Goal: Register for event/course

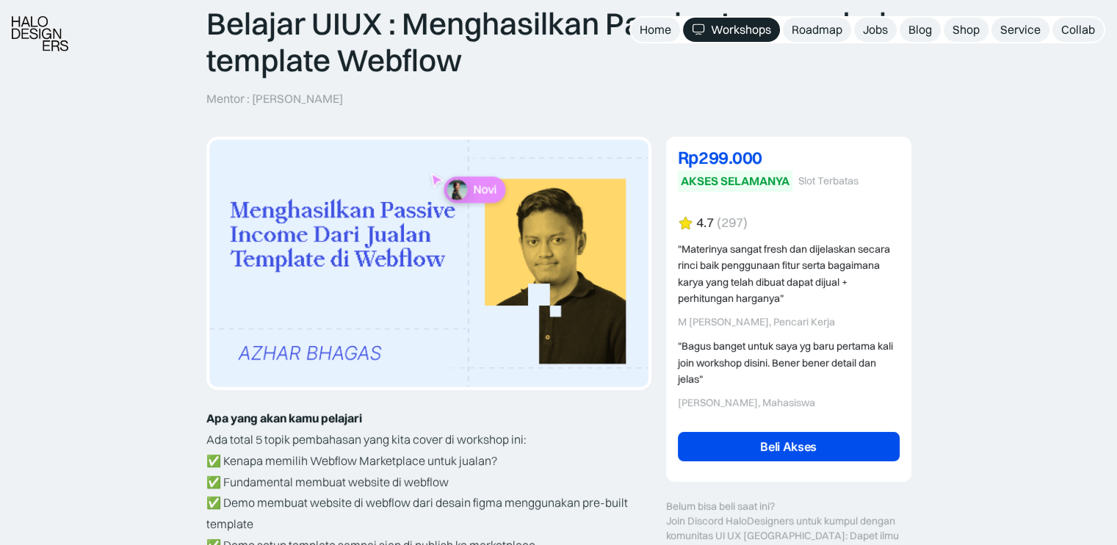
scroll to position [220, 0]
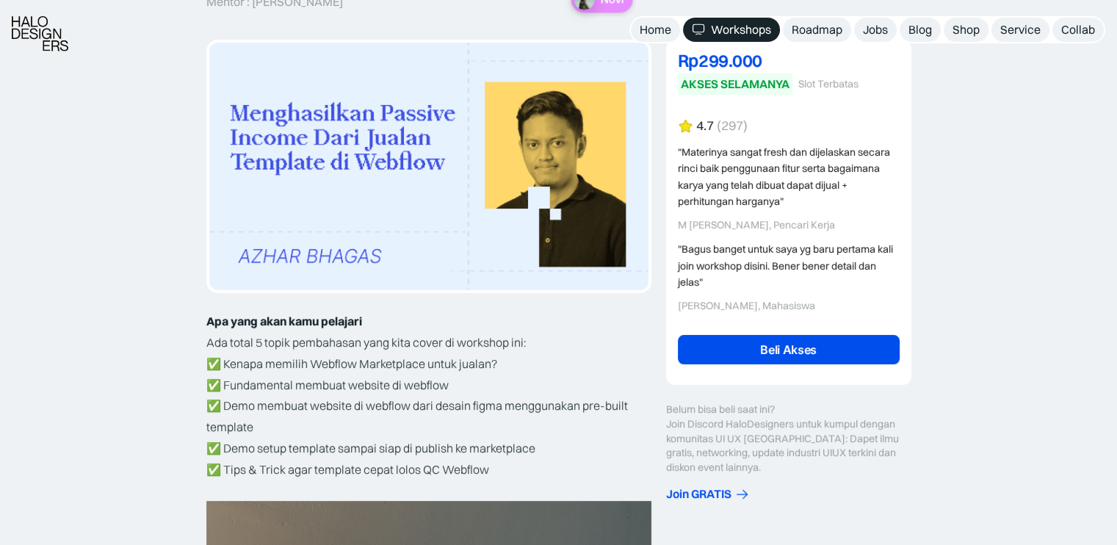
click at [797, 352] on link "Beli Akses" at bounding box center [789, 349] width 222 height 29
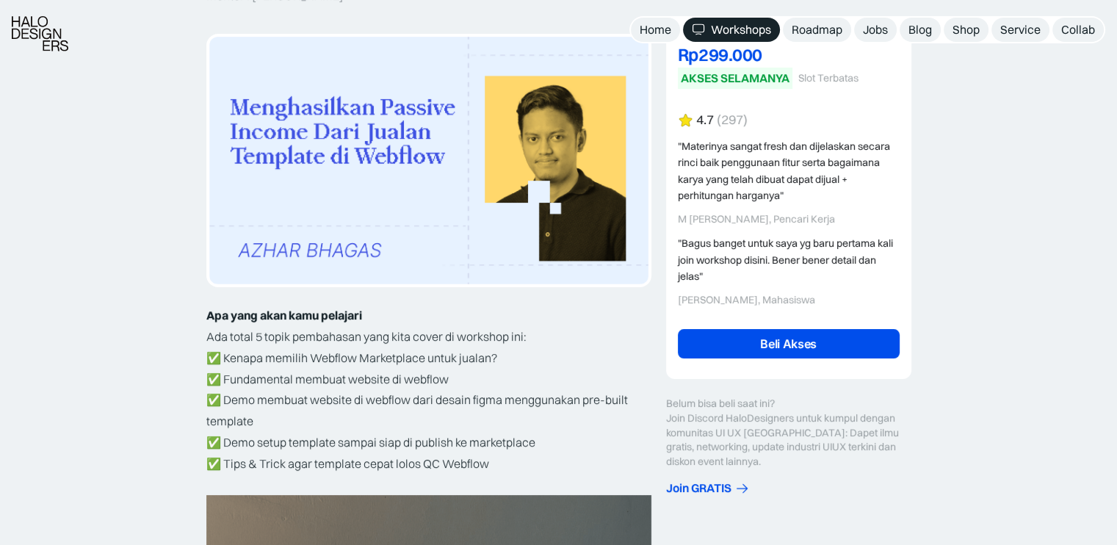
scroll to position [294, 0]
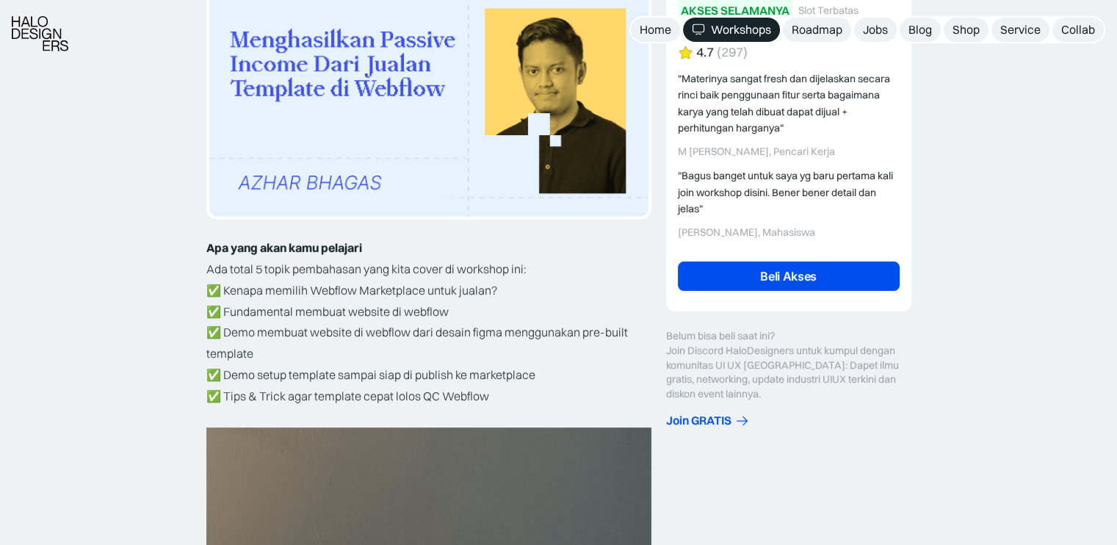
click at [242, 174] on img at bounding box center [428, 93] width 439 height 248
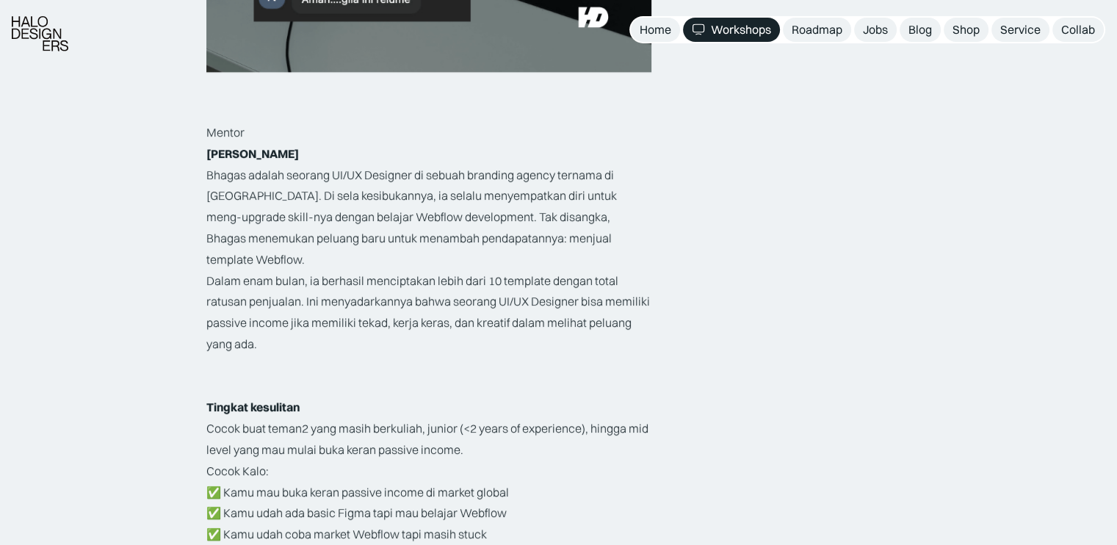
scroll to position [2277, 0]
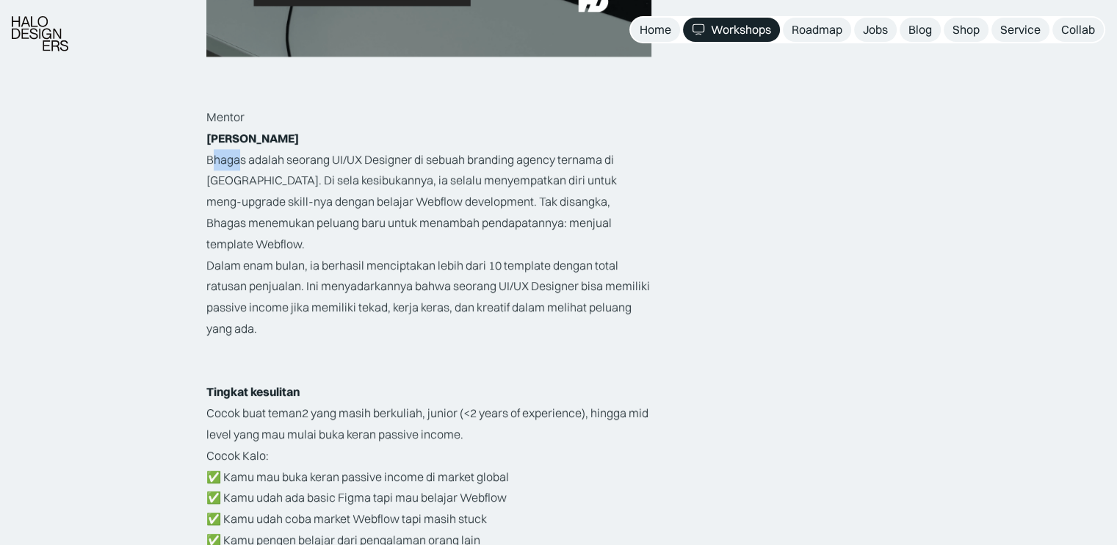
drag, startPoint x: 209, startPoint y: 154, endPoint x: 242, endPoint y: 161, distance: 33.1
click at [242, 161] on p "Bhagas adalah seorang UI/UX Designer di sebuah branding agency ternama di [GEOG…" at bounding box center [428, 202] width 445 height 106
click at [243, 161] on p "Bhagas adalah seorang UI/UX Designer di sebuah branding agency ternama di [GEOG…" at bounding box center [428, 202] width 445 height 106
drag, startPoint x: 244, startPoint y: 161, endPoint x: 205, endPoint y: 155, distance: 39.4
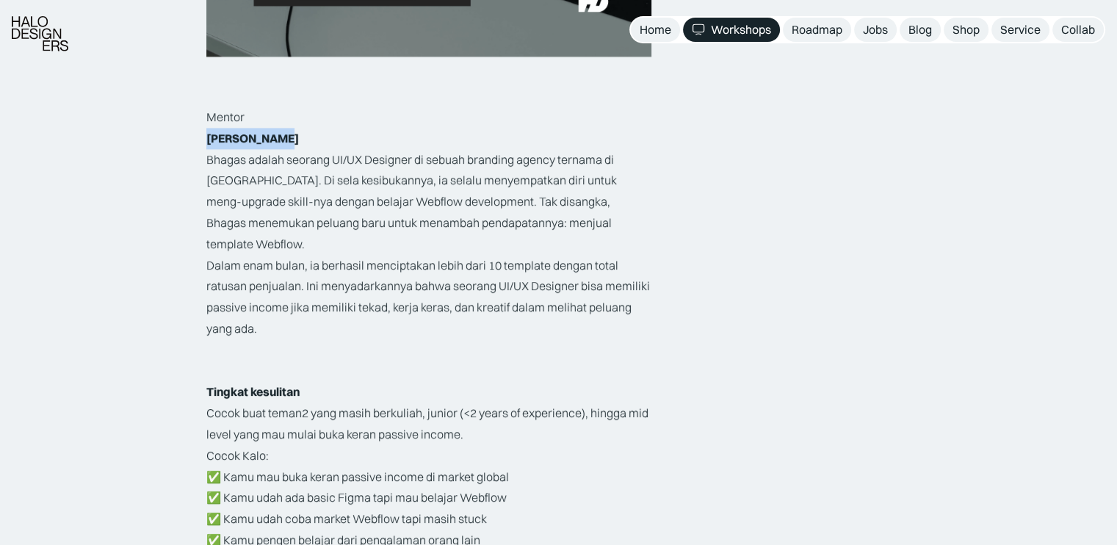
drag, startPoint x: 203, startPoint y: 138, endPoint x: 305, endPoint y: 137, distance: 102.1
copy strong "[PERSON_NAME]"
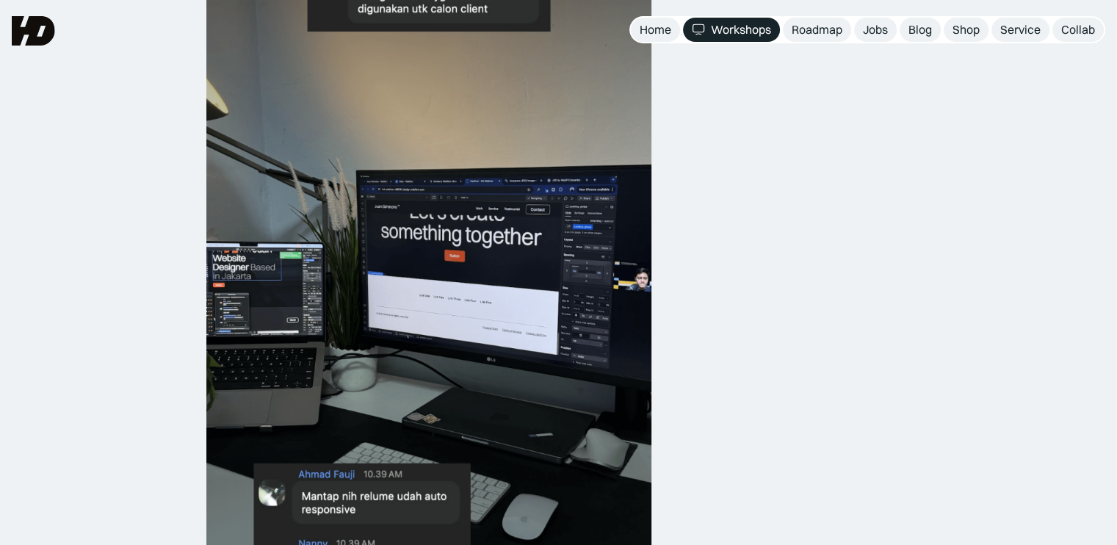
scroll to position [1690, 0]
